Goal: Book appointment/travel/reservation

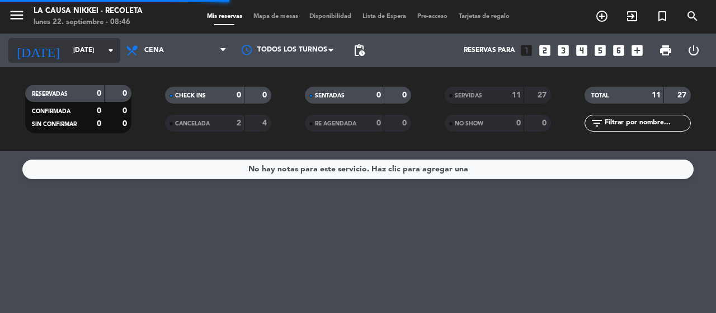
click at [82, 48] on input "[DATE]" at bounding box center [112, 50] width 89 height 19
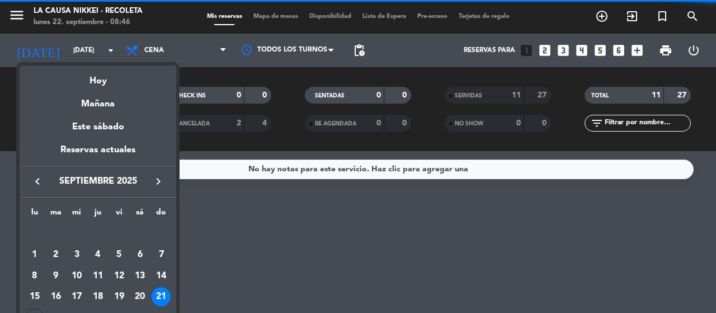
drag, startPoint x: 96, startPoint y: 83, endPoint x: 110, endPoint y: 71, distance: 18.7
click at [97, 82] on div "Hoy" at bounding box center [98, 76] width 157 height 23
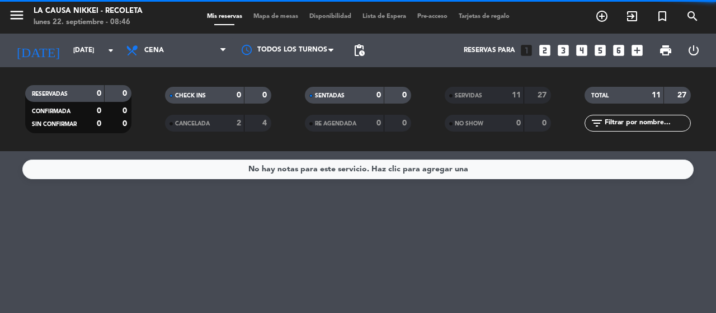
type input "[DATE]"
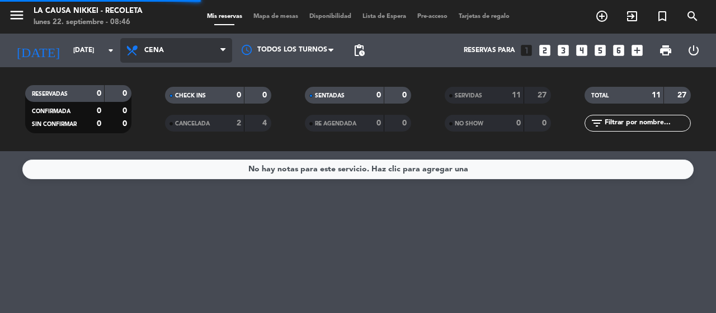
click at [162, 44] on span "Cena" at bounding box center [176, 50] width 112 height 25
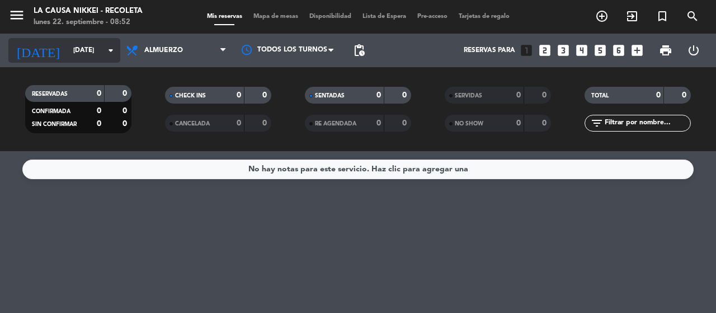
click at [77, 51] on input "[DATE]" at bounding box center [112, 50] width 89 height 19
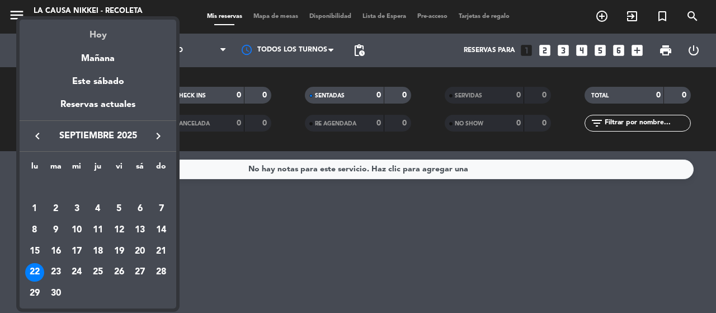
click at [102, 27] on div "Hoy" at bounding box center [98, 31] width 157 height 23
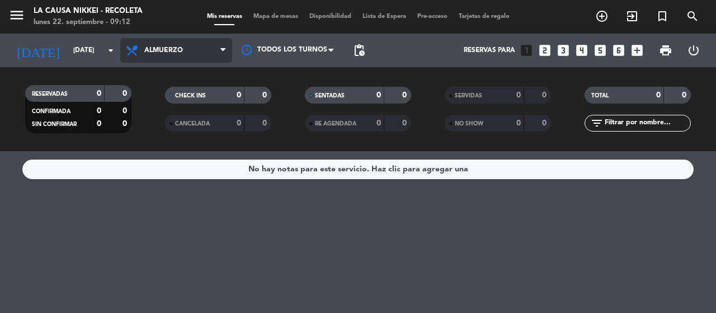
click at [147, 45] on span "Almuerzo" at bounding box center [176, 50] width 112 height 25
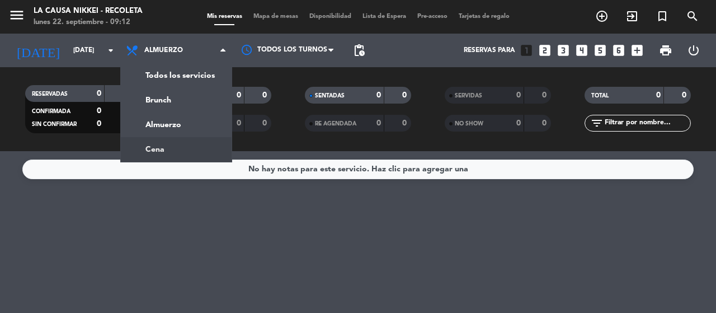
drag, startPoint x: 164, startPoint y: 142, endPoint x: 151, endPoint y: 116, distance: 29.0
click at [163, 141] on div "menu La Causa Nikkei - Recoleta [DATE] 22. septiembre - 09:12 Mis reservas Mapa…" at bounding box center [358, 75] width 716 height 151
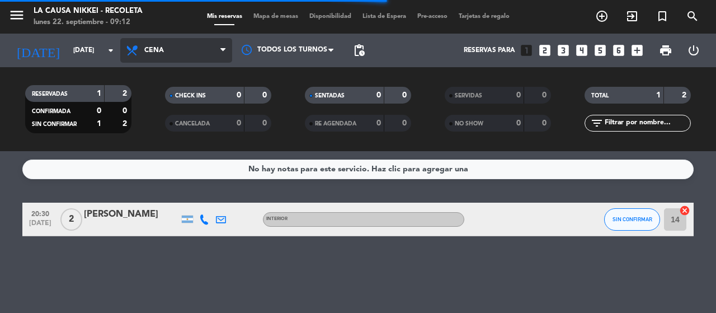
click at [157, 56] on span "Cena" at bounding box center [176, 50] width 112 height 25
click at [175, 107] on div "menu La Causa Nikkei - Recoleta [DATE] 22. septiembre - 09:12 Mis reservas Mapa…" at bounding box center [358, 75] width 716 height 151
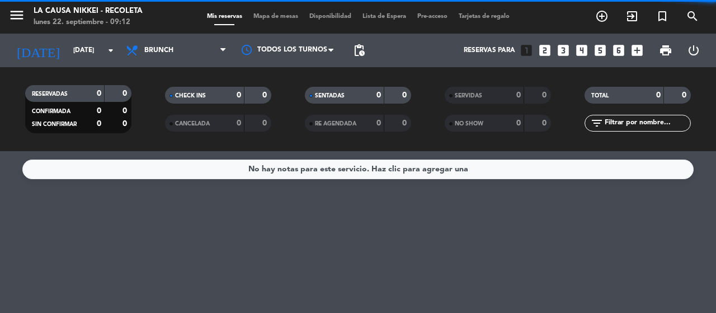
click at [171, 52] on span "Brunch" at bounding box center [158, 50] width 29 height 8
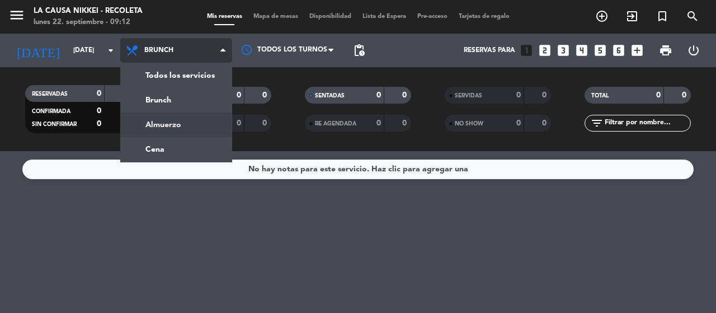
click at [167, 123] on div "menu La Causa Nikkei - Recoleta [DATE] 22. septiembre - 09:12 Mis reservas Mapa…" at bounding box center [358, 75] width 716 height 151
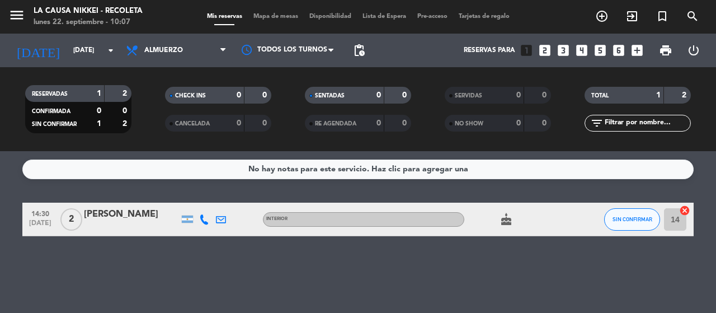
click at [501, 223] on icon "cake" at bounding box center [506, 219] width 13 height 13
